Goal: Task Accomplishment & Management: Use online tool/utility

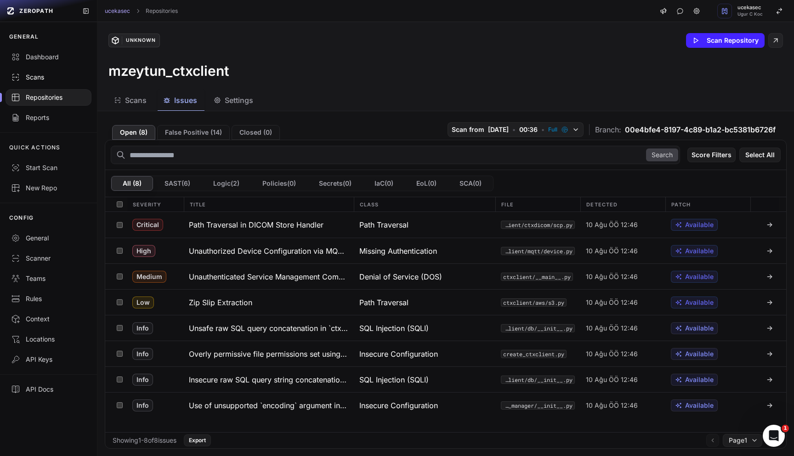
click at [42, 77] on div "Scans" at bounding box center [48, 77] width 75 height 9
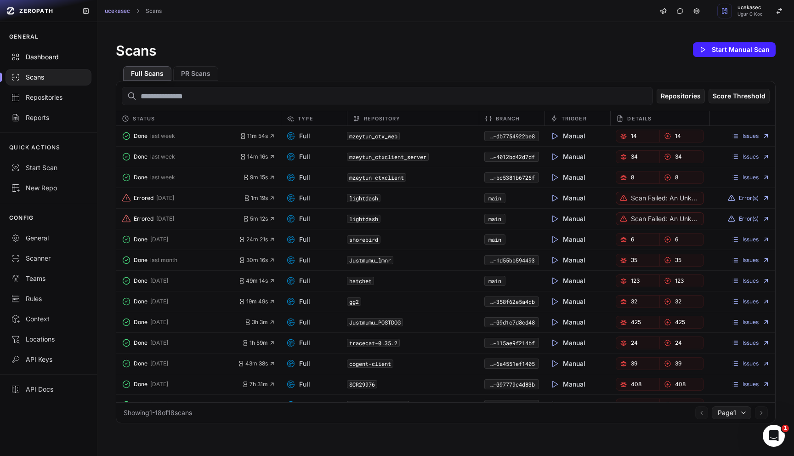
click at [55, 54] on div "Dashboard" at bounding box center [48, 56] width 75 height 9
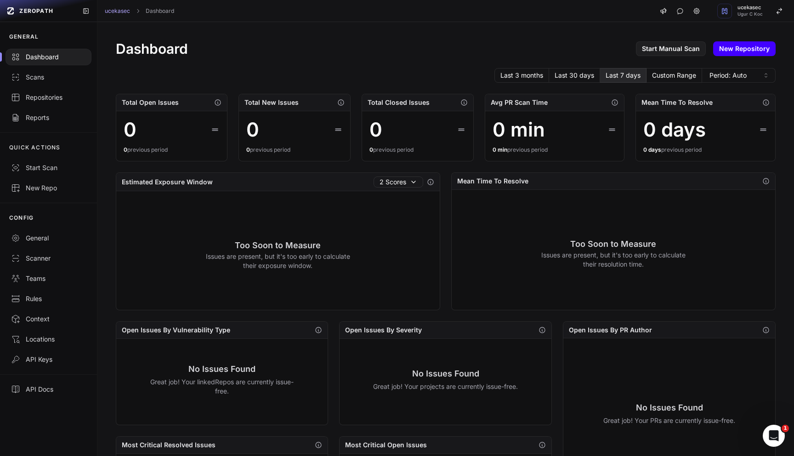
click at [725, 48] on link "New Repository" at bounding box center [744, 48] width 62 height 15
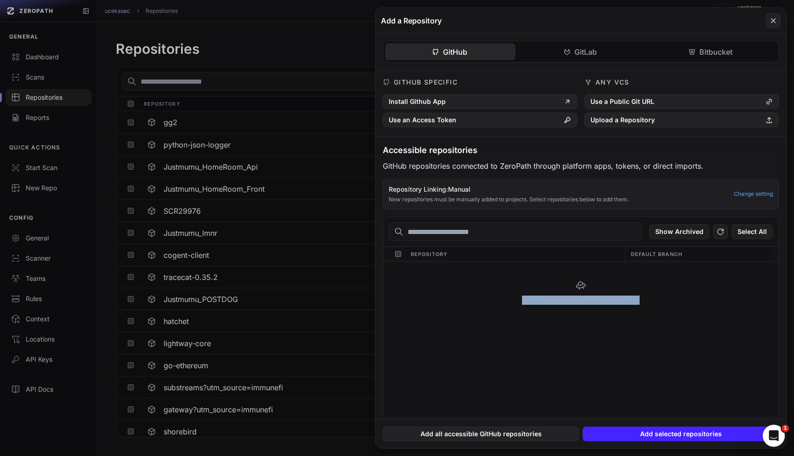
click at [453, 305] on div "No available GitHub repositories found." at bounding box center [580, 292] width 395 height 62
click at [288, 17] on button at bounding box center [397, 228] width 794 height 456
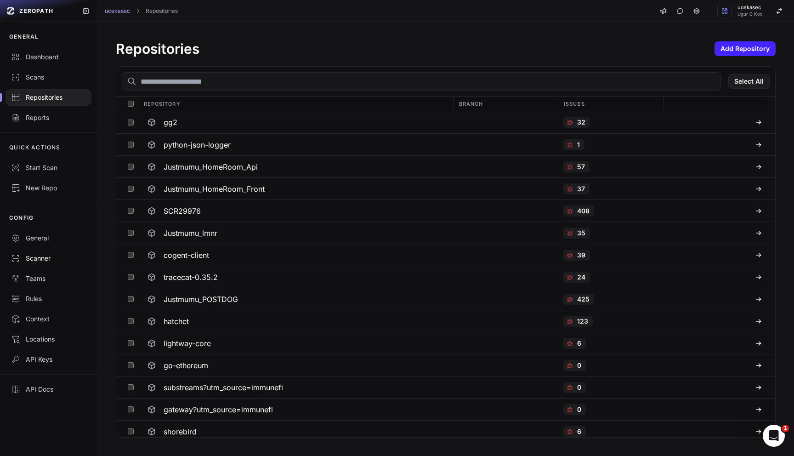
click at [43, 260] on div "Scanner" at bounding box center [48, 258] width 75 height 9
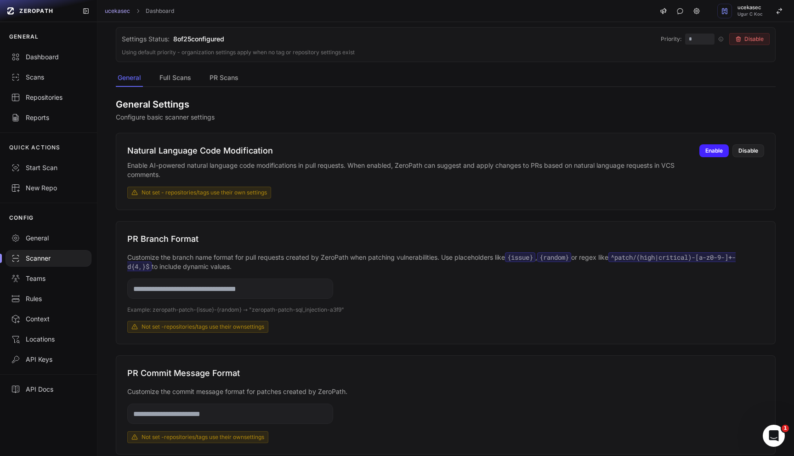
scroll to position [106, 0]
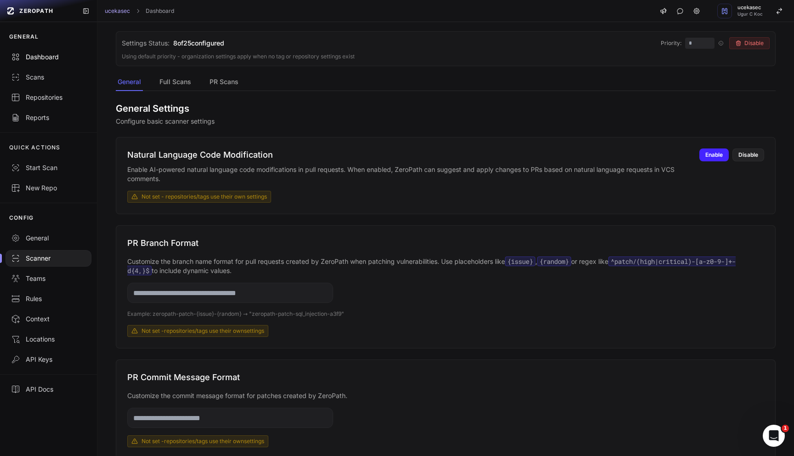
click at [37, 59] on div "Dashboard" at bounding box center [48, 56] width 75 height 9
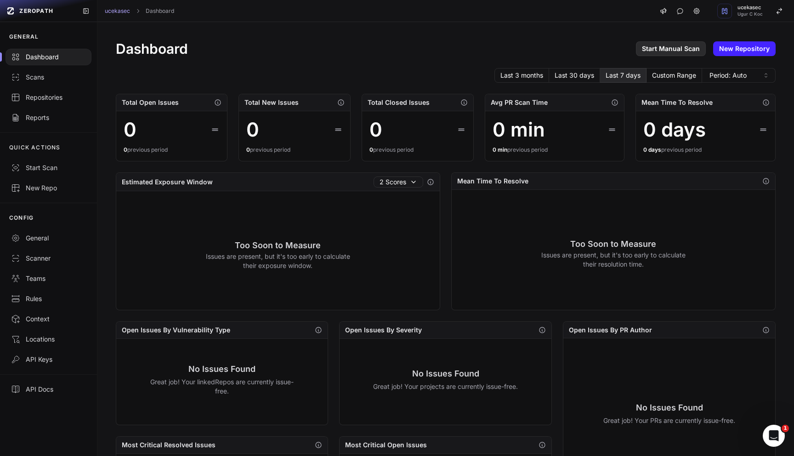
click at [672, 51] on link "Start Manual Scan" at bounding box center [671, 48] width 70 height 15
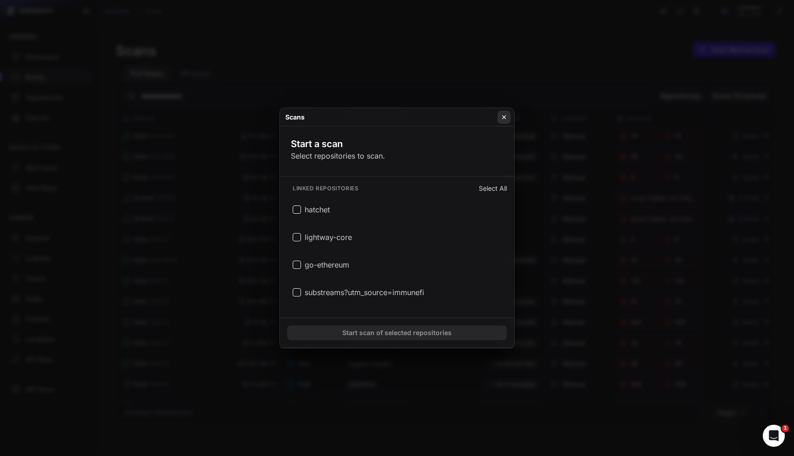
click at [507, 117] on icon at bounding box center [504, 116] width 6 height 7
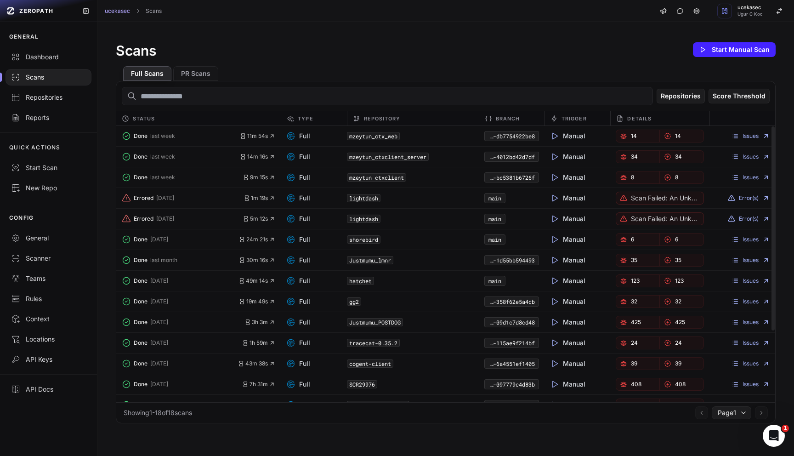
scroll to position [15, 0]
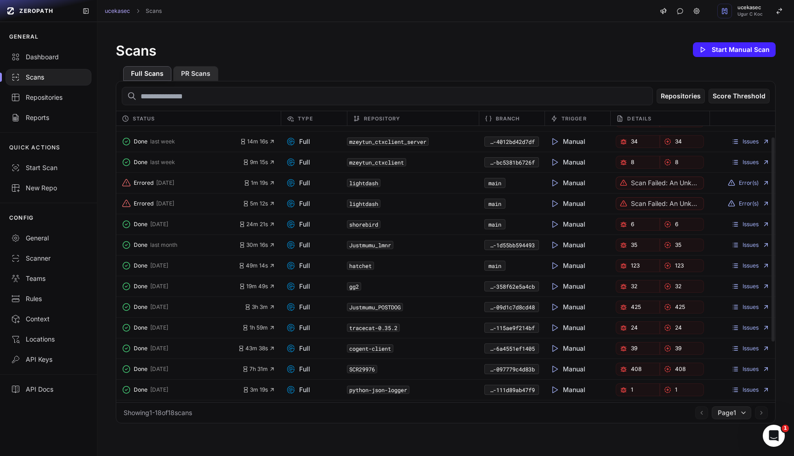
click at [201, 73] on button "PR Scans" at bounding box center [195, 73] width 45 height 15
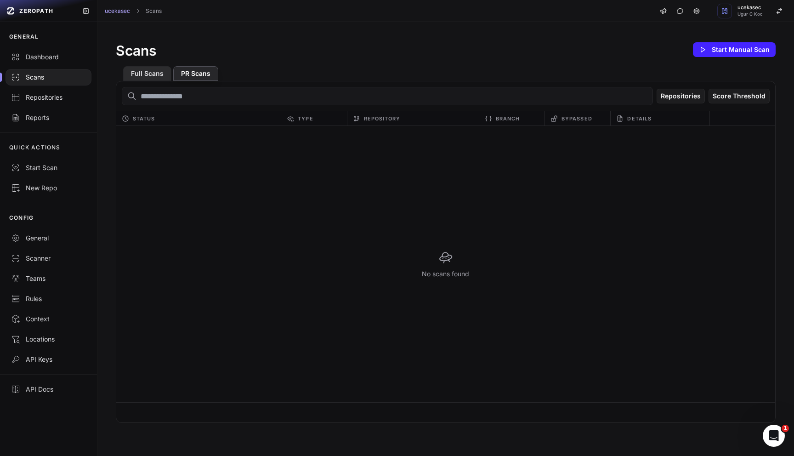
click at [148, 71] on button "Full Scans" at bounding box center [147, 73] width 48 height 15
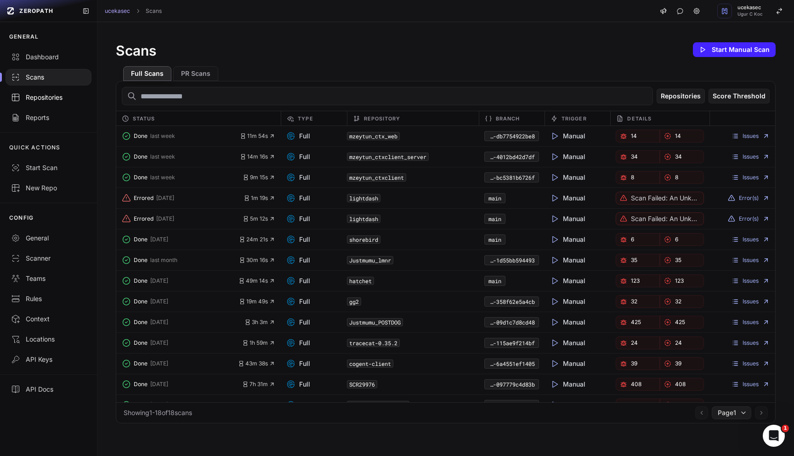
click at [36, 98] on div "Repositories" at bounding box center [48, 97] width 75 height 9
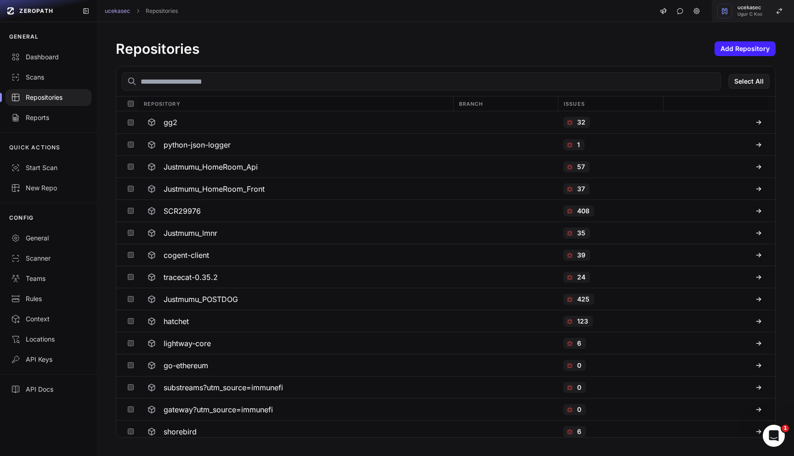
click at [748, 14] on span "Ugur C Koc" at bounding box center [749, 14] width 25 height 5
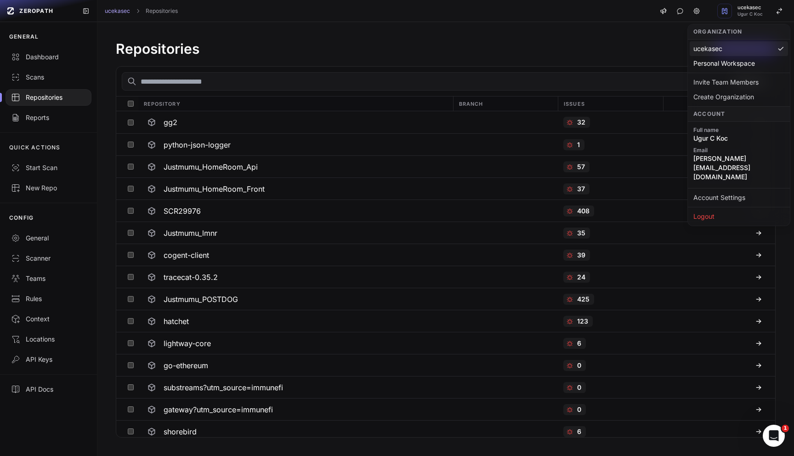
click at [631, 55] on div "Repositories Add Repository" at bounding box center [446, 48] width 660 height 17
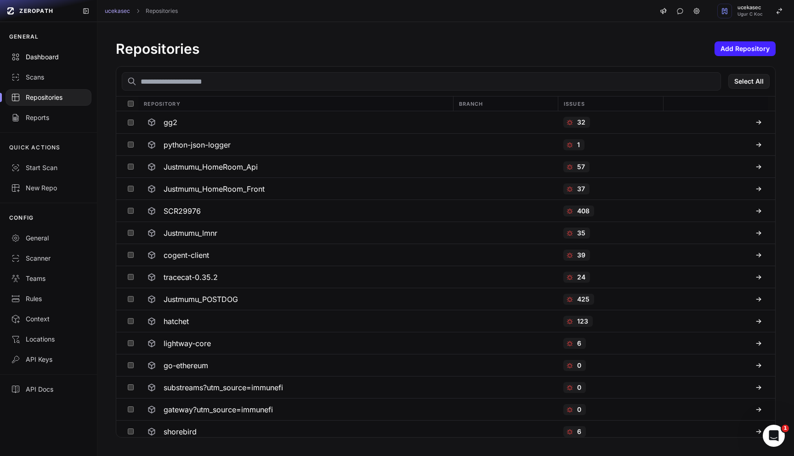
click at [45, 58] on div "Dashboard" at bounding box center [48, 56] width 75 height 9
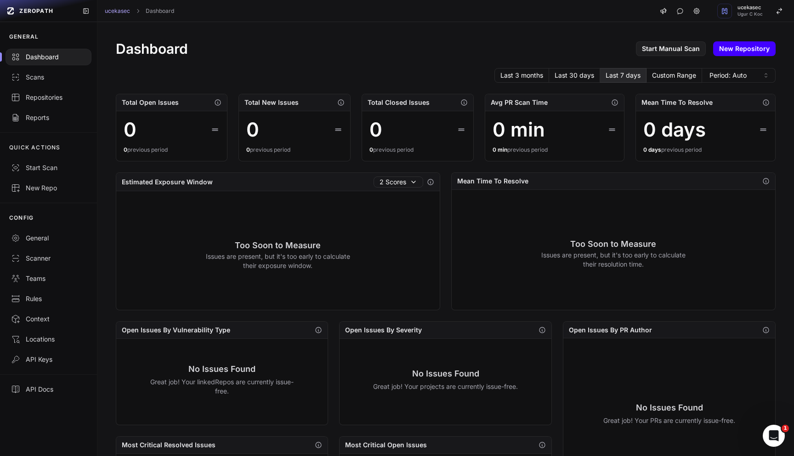
click at [736, 53] on link "New Repository" at bounding box center [744, 48] width 62 height 15
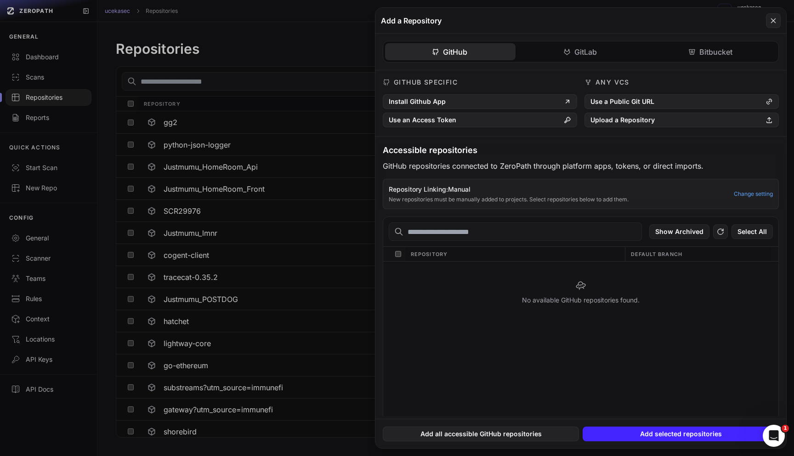
click at [703, 341] on div "No available GitHub repositories found." at bounding box center [580, 348] width 395 height 175
click at [645, 122] on button "Upload a Repository" at bounding box center [681, 120] width 194 height 15
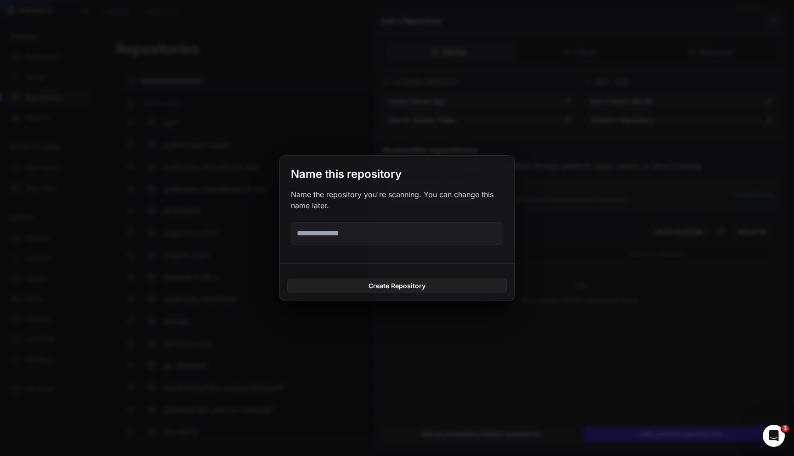
click at [354, 241] on input "text" at bounding box center [397, 233] width 212 height 23
click at [340, 237] on input "**********" at bounding box center [397, 233] width 212 height 23
click at [408, 236] on input "**********" at bounding box center [397, 233] width 212 height 23
type input "**********"
drag, startPoint x: 406, startPoint y: 287, endPoint x: 462, endPoint y: 207, distance: 97.5
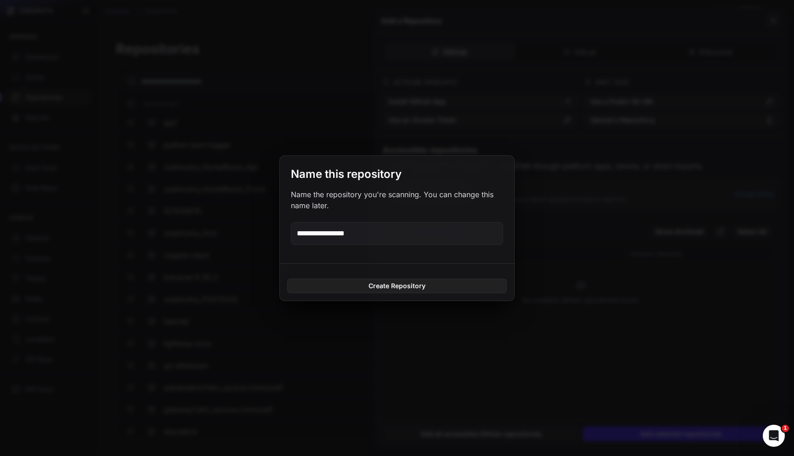
click at [462, 207] on form "**********" at bounding box center [397, 228] width 234 height 145
click at [394, 196] on p "Name the repository you're scanning. You can change this name later." at bounding box center [397, 200] width 212 height 22
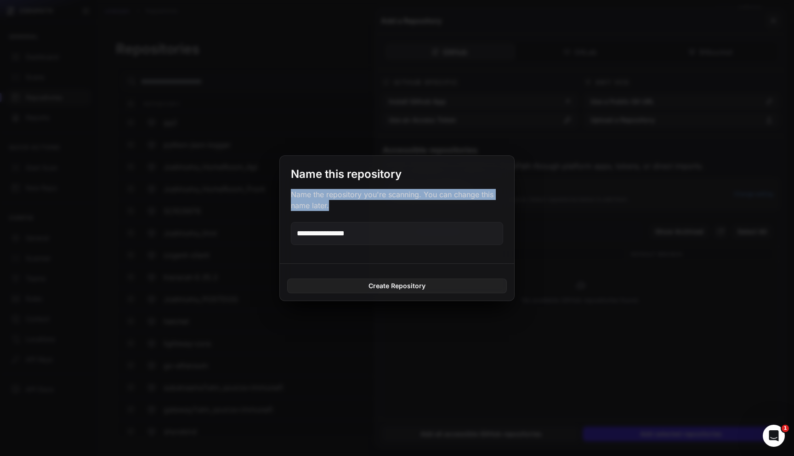
click at [394, 196] on p "Name the repository you're scanning. You can change this name later." at bounding box center [397, 200] width 212 height 22
click at [388, 177] on div at bounding box center [388, 177] width 0 height 0
click at [413, 204] on p "Name the repository you're scanning. You can change this name later." at bounding box center [397, 200] width 212 height 22
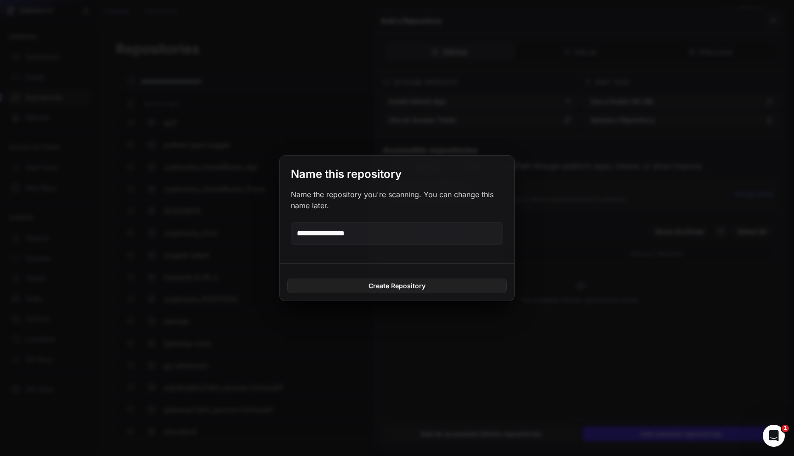
click at [375, 237] on input "**********" at bounding box center [397, 233] width 212 height 23
click at [399, 285] on button "Create Repository" at bounding box center [397, 285] width 220 height 15
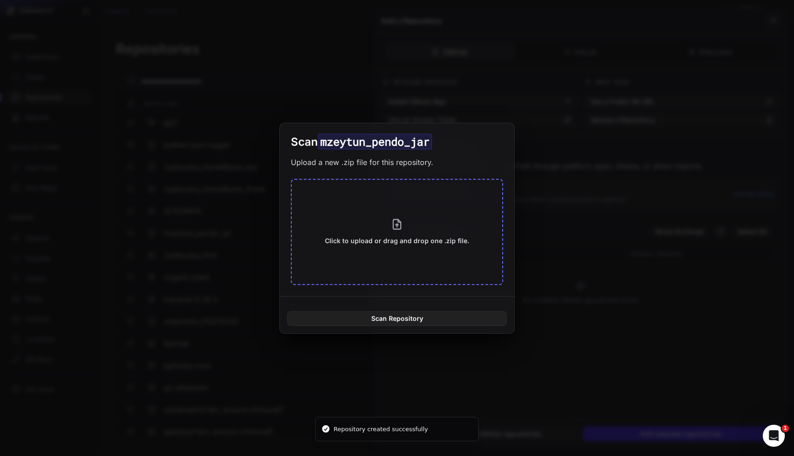
click at [402, 234] on div "Click to upload or drag and drop one .zip file." at bounding box center [397, 232] width 144 height 28
click at [380, 251] on button "Click to upload or drag and drop one .zip file." at bounding box center [397, 232] width 212 height 106
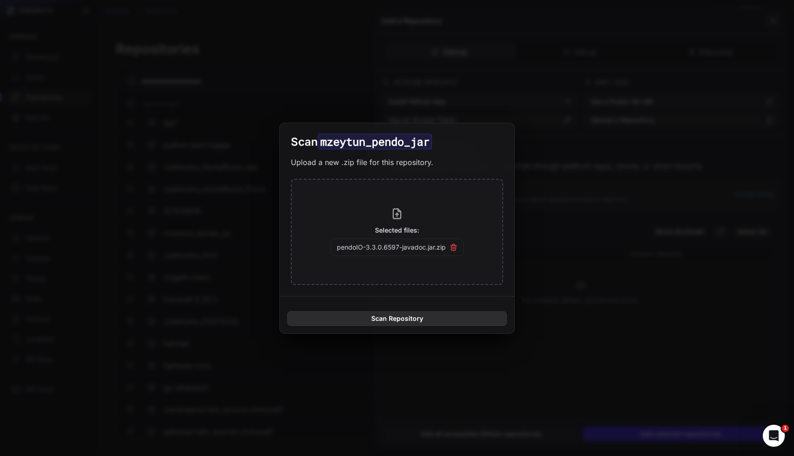
click at [369, 312] on button "Scan Repository" at bounding box center [397, 318] width 220 height 15
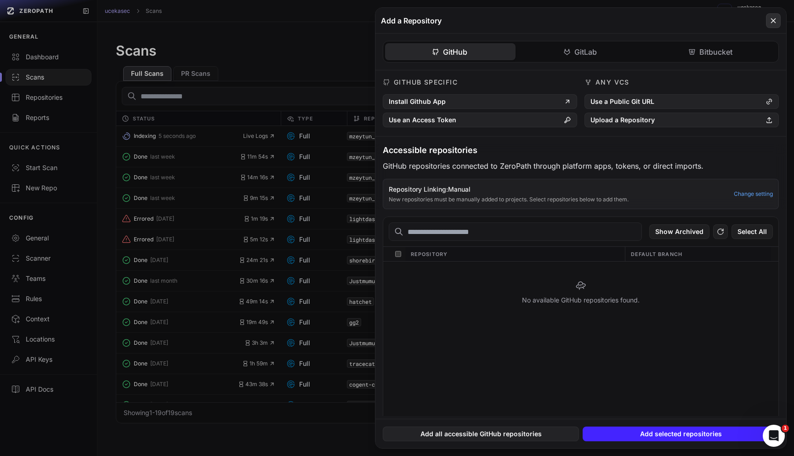
click at [768, 21] on button at bounding box center [773, 20] width 15 height 15
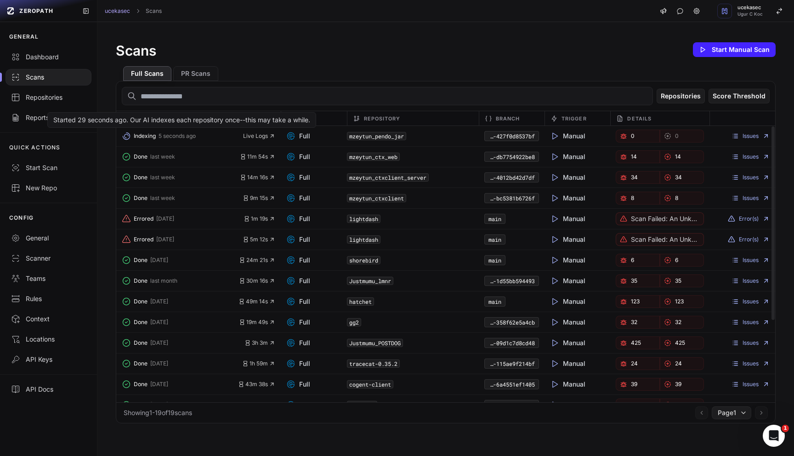
click at [153, 140] on button "Indexing 5 seconds ago" at bounding box center [183, 136] width 122 height 13
click at [748, 134] on link "Issues" at bounding box center [751, 135] width 38 height 7
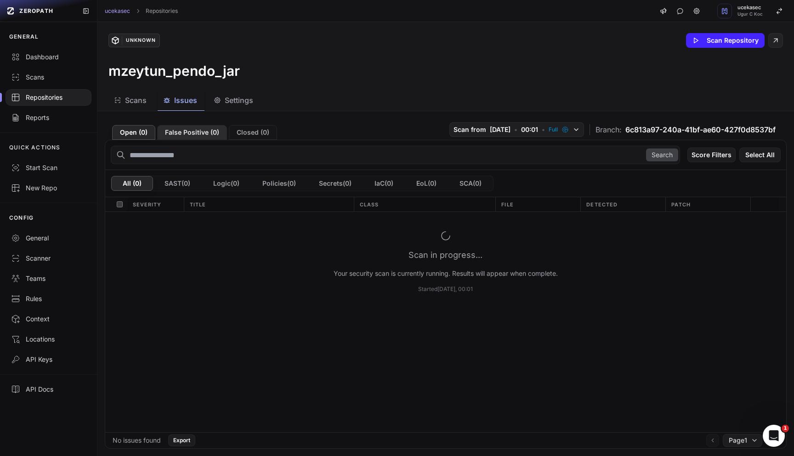
click at [188, 133] on button "False Positive ( 0 )" at bounding box center [192, 132] width 70 height 15
click at [197, 136] on button "False Positive ( 0 )" at bounding box center [192, 132] width 70 height 15
click at [147, 100] on button "Scans" at bounding box center [130, 100] width 45 height 21
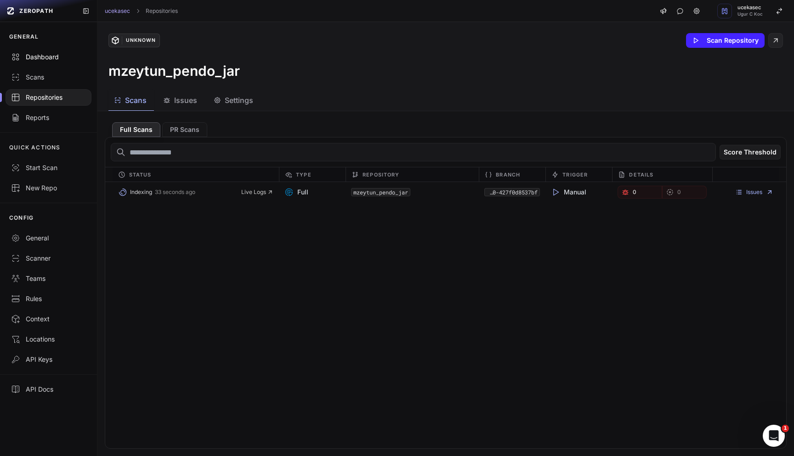
click at [31, 61] on div "Dashboard" at bounding box center [48, 56] width 75 height 9
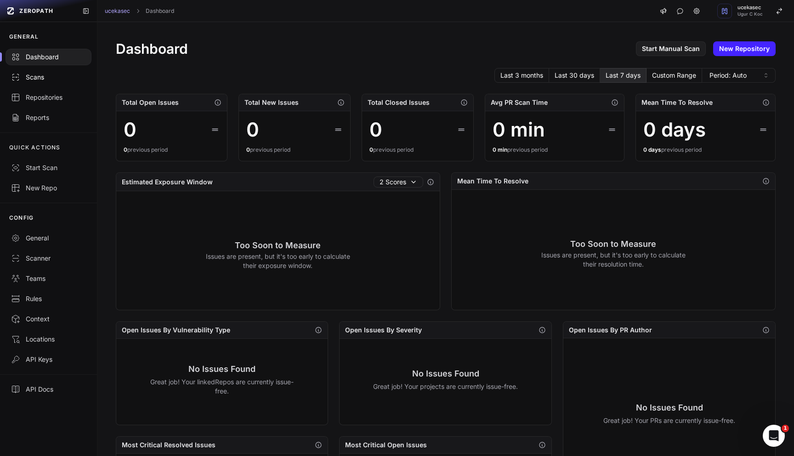
click at [40, 81] on div "Scans" at bounding box center [48, 77] width 75 height 9
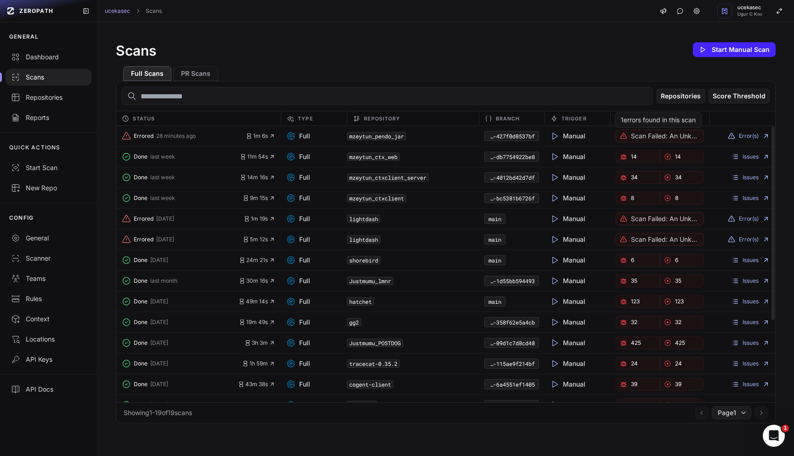
click at [687, 139] on p "Scan failed: An unknown error occurred. We're investigating it." at bounding box center [665, 135] width 68 height 9
click at [746, 134] on button "Error(s)" at bounding box center [749, 135] width 42 height 7
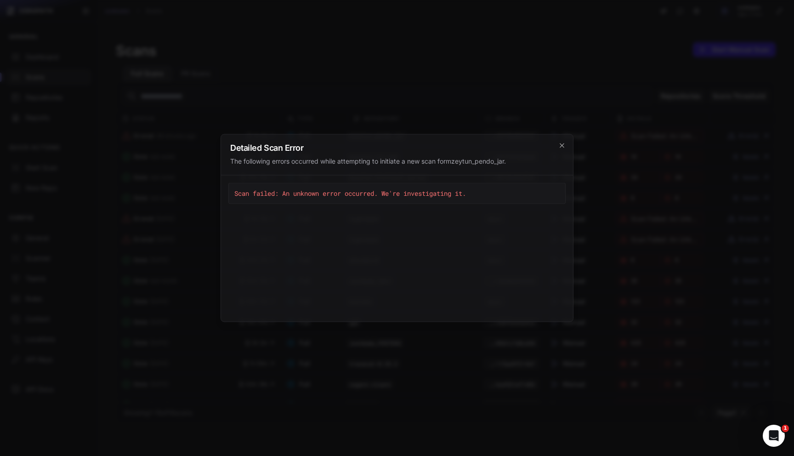
click at [405, 185] on pre "Scan failed: An unknown error occurred. We're investigating it." at bounding box center [396, 193] width 337 height 21
click at [399, 176] on div at bounding box center [399, 176] width 0 height 0
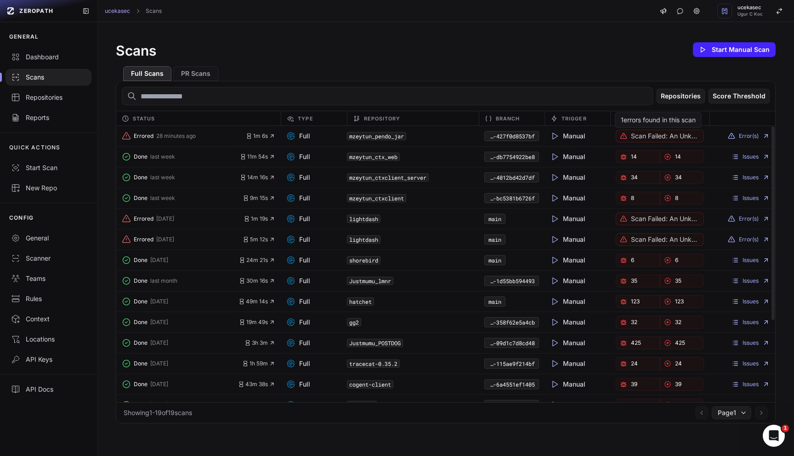
click at [696, 134] on p "Scan failed: An unknown error occurred. We're investigating it." at bounding box center [665, 135] width 68 height 9
click at [762, 135] on button "Error(s)" at bounding box center [749, 135] width 42 height 7
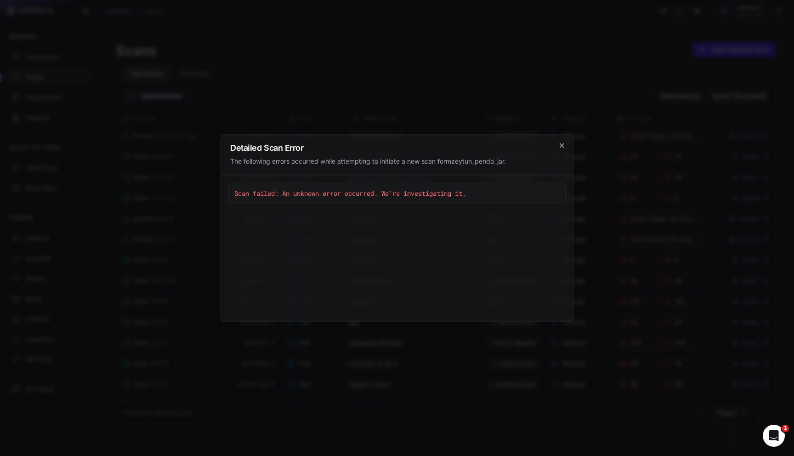
click at [564, 142] on icon "cross 2," at bounding box center [561, 145] width 7 height 7
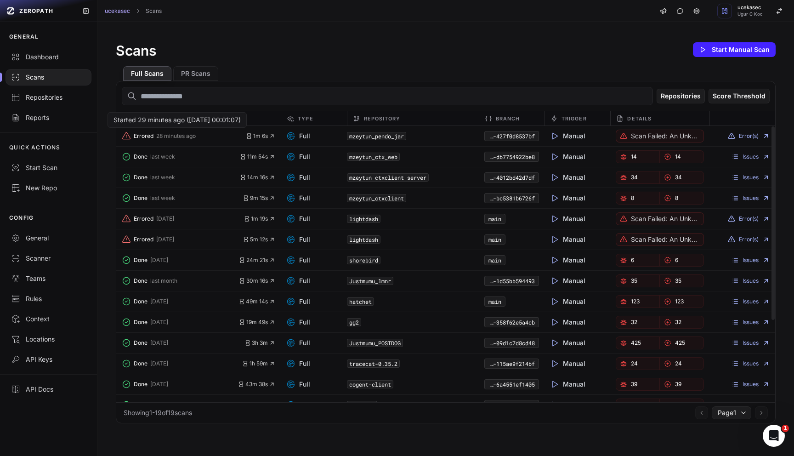
click at [149, 134] on span "Errored" at bounding box center [144, 135] width 20 height 7
click at [150, 134] on span "Errored" at bounding box center [144, 135] width 20 height 7
click at [260, 136] on span "1m 6s" at bounding box center [260, 135] width 29 height 7
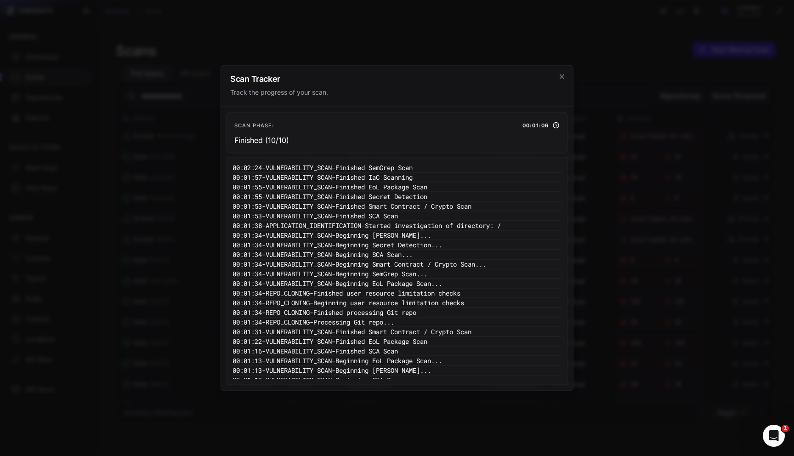
click at [563, 80] on h2 "Scan Tracker" at bounding box center [397, 79] width 334 height 8
click at [563, 78] on icon "cross 2," at bounding box center [561, 76] width 7 height 7
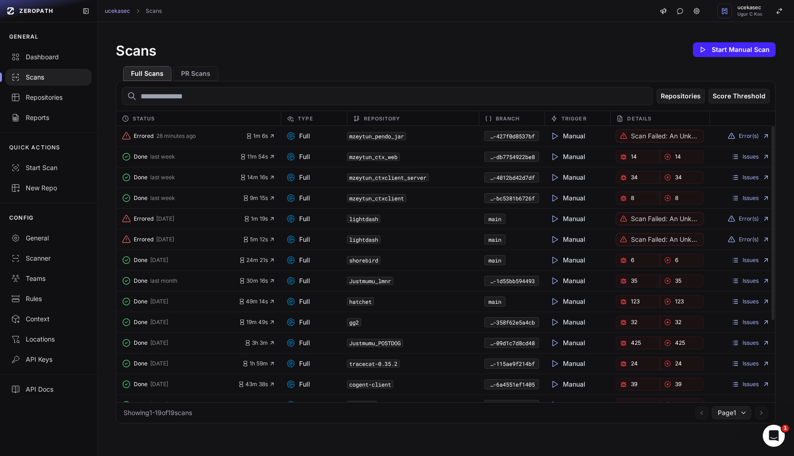
click at [517, 133] on code "6c813a97-240a-41bf-ae60-427f0d8537bf" at bounding box center [511, 136] width 55 height 10
click at [369, 140] on div "mzeytun_pendo_jar" at bounding box center [413, 136] width 132 height 13
click at [45, 97] on div "Repositories" at bounding box center [48, 97] width 75 height 9
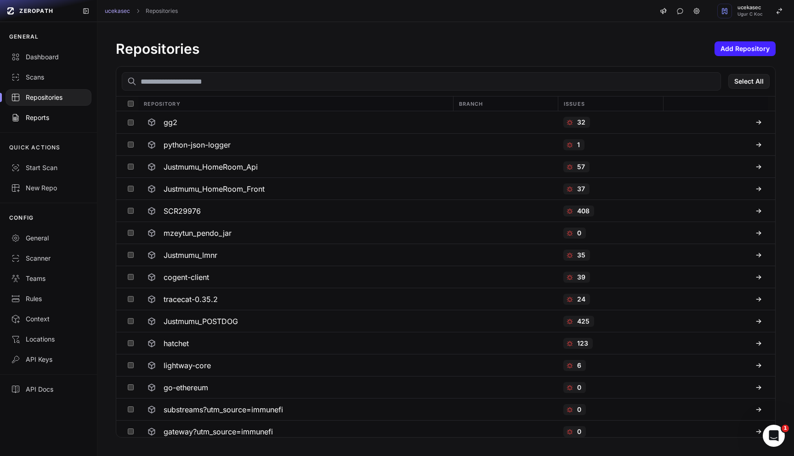
click at [43, 121] on div "Reports" at bounding box center [48, 117] width 75 height 9
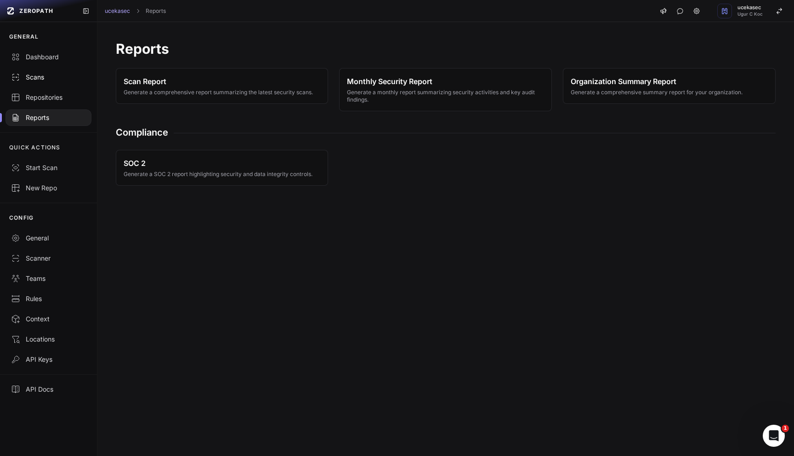
click at [32, 79] on div "Scans" at bounding box center [48, 77] width 75 height 9
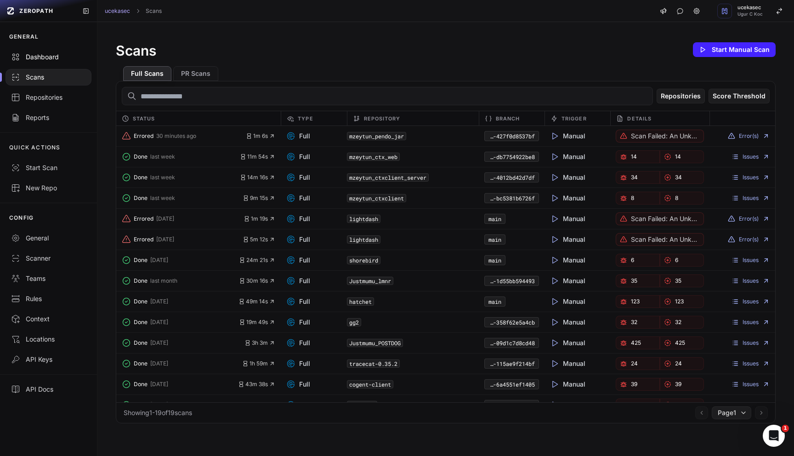
click at [55, 57] on div "Dashboard" at bounding box center [48, 56] width 75 height 9
